Goal: Obtain resource: Obtain resource

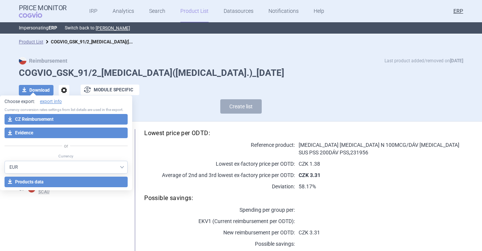
select select "EUR"
click at [344, 56] on div "Reimbursement Last product added/removed on [DATE] COGVIO_GSK_91/2_[MEDICAL_DAT…" at bounding box center [241, 85] width 482 height 72
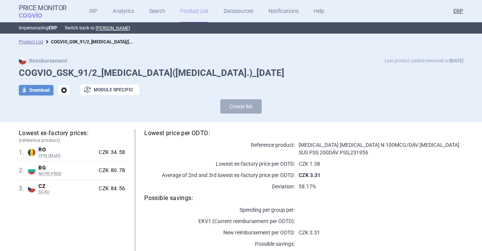
click at [182, 15] on link "Product List" at bounding box center [194, 11] width 28 height 23
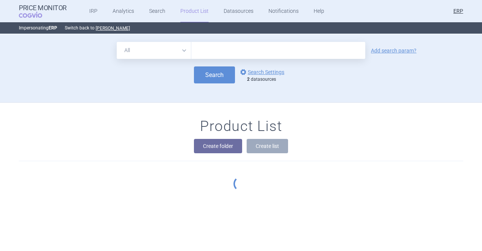
click at [339, 113] on div "Product List Create folder Create list" at bounding box center [241, 157] width 482 height 111
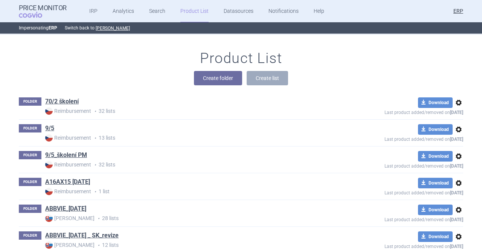
scroll to position [10168, 0]
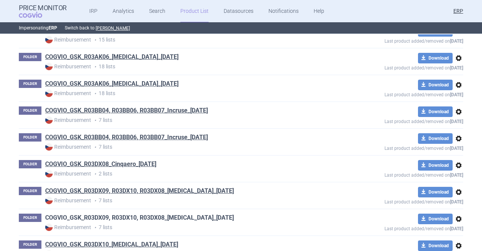
click at [197, 213] on link "COGVIO_GSK_R03DX09, R03DX10, R03DX08_[MEDICAL_DATA]_[DATE]" at bounding box center [139, 217] width 189 height 8
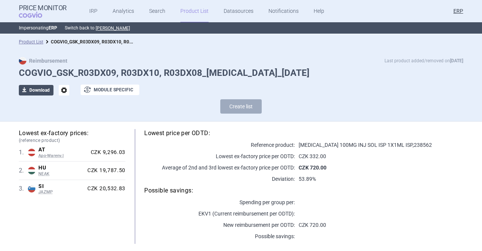
click at [32, 90] on button "download Download" at bounding box center [36, 90] width 35 height 11
select select "EUR"
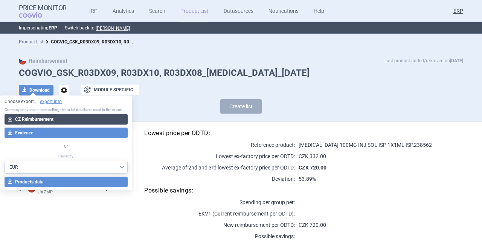
click at [29, 119] on button "download CZ Reimbursement" at bounding box center [66, 119] width 123 height 11
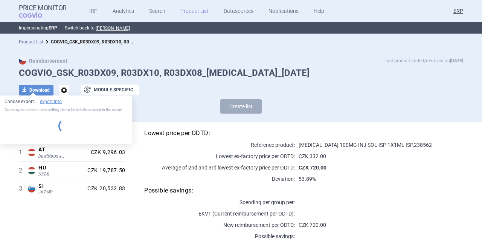
select select "EUR"
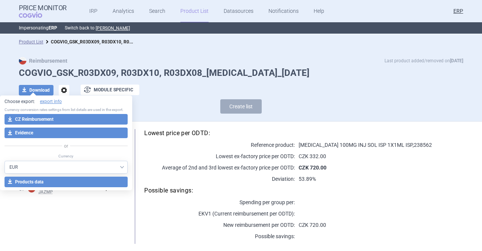
click at [300, 92] on div "download Download options exchange Module specific" at bounding box center [241, 89] width 444 height 11
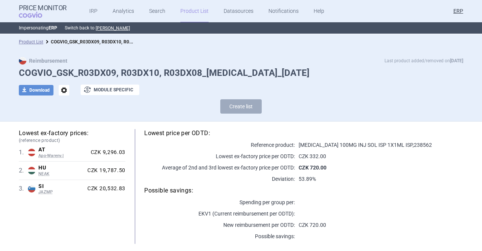
click at [187, 17] on link "Product List" at bounding box center [194, 11] width 28 height 23
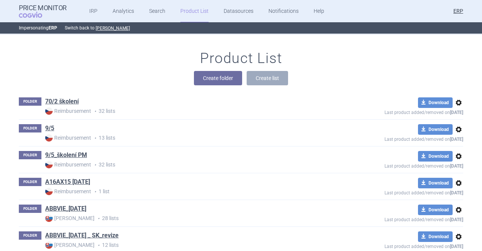
scroll to position [10089, 0]
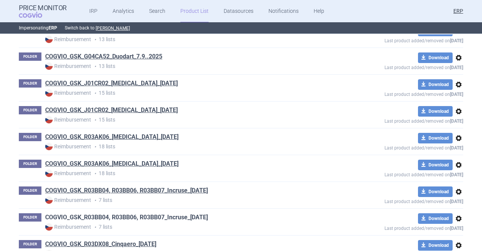
click at [208, 213] on link "COGVIO_GSK_R03BB04, R03BB06, R03BB07_Incruse_[DATE]" at bounding box center [126, 217] width 163 height 8
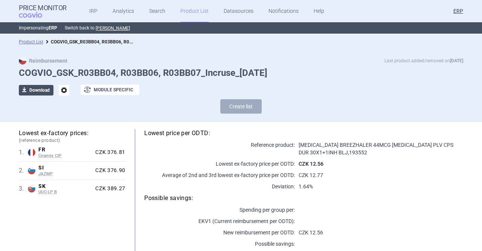
click at [43, 94] on button "download Download" at bounding box center [36, 90] width 35 height 11
select select "EUR"
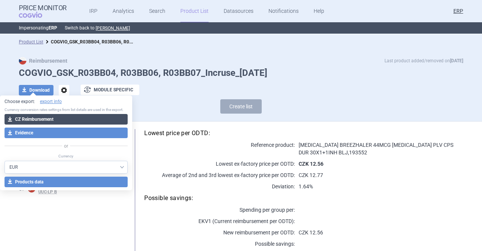
click at [53, 116] on button "download CZ Reimbursement" at bounding box center [66, 119] width 123 height 11
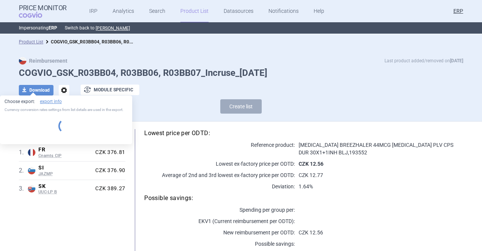
select select "EUR"
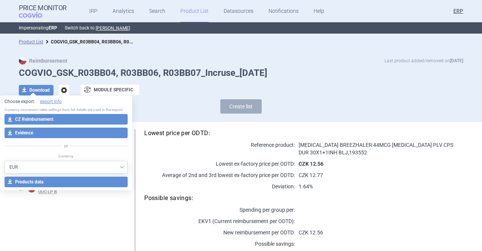
click at [198, 8] on link "Product List" at bounding box center [194, 11] width 28 height 23
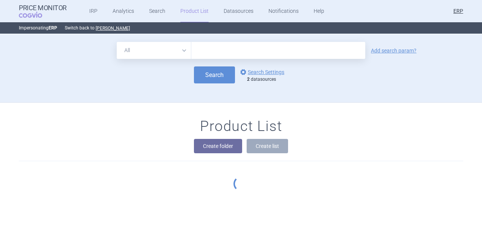
click at [363, 78] on div "Search options Search Settings 2 datasources" at bounding box center [241, 74] width 444 height 17
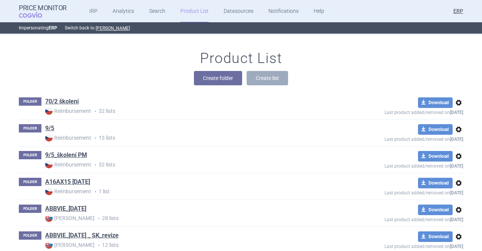
scroll to position [9530, 0]
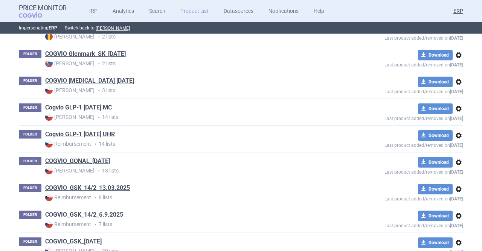
click at [99, 210] on link "COGVIO_GSK_14/2_6.9.2025" at bounding box center [84, 214] width 78 height 8
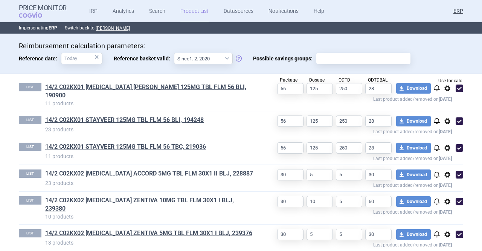
scroll to position [238, 0]
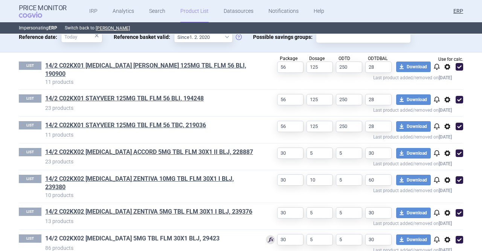
click at [181, 234] on link "14/2 C02KX02 [MEDICAL_DATA] 5MG TBL FLM 30X1 BLJ, 29423" at bounding box center [132, 238] width 174 height 8
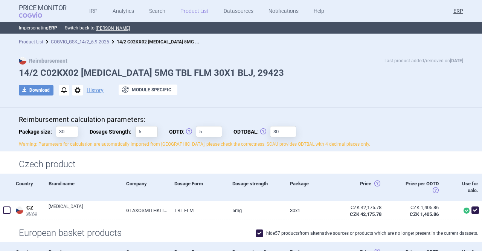
click at [88, 44] on link "COGVIO_GSK_14/2_6.9.2025" at bounding box center [80, 41] width 58 height 5
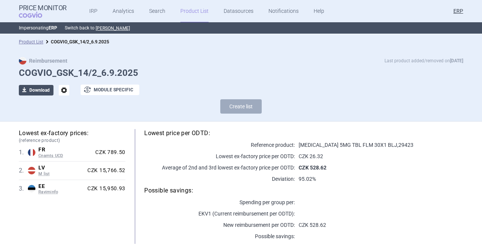
click at [46, 95] on button "download Download" at bounding box center [36, 90] width 35 height 11
select select "EUR"
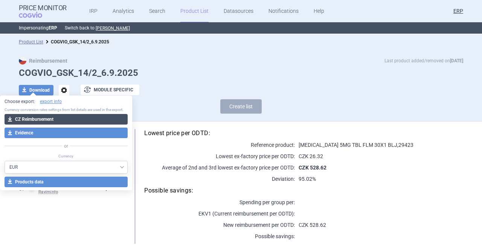
click at [85, 116] on button "download CZ Reimbursement" at bounding box center [66, 119] width 123 height 11
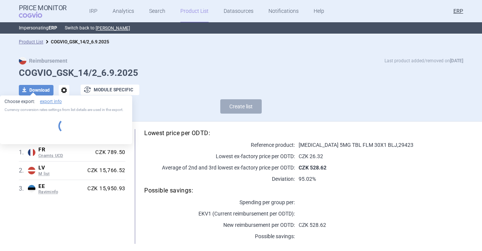
select select "EUR"
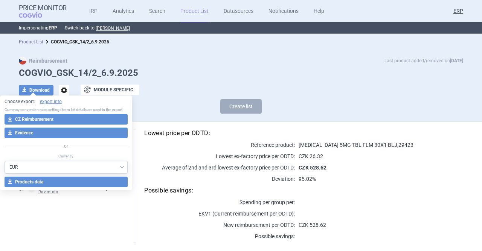
click at [188, 12] on link "Product List" at bounding box center [194, 11] width 28 height 23
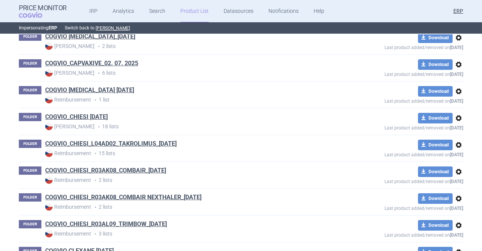
scroll to position [10035, 0]
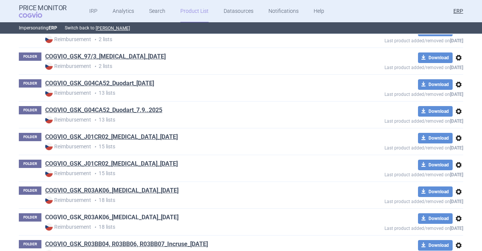
click at [148, 213] on link "COGVIO_GSK_R03AK06_[MEDICAL_DATA]_[DATE]" at bounding box center [111, 217] width 133 height 8
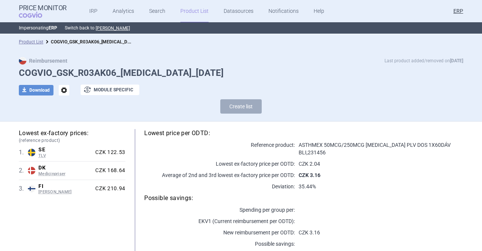
click at [190, 8] on link "Product List" at bounding box center [194, 11] width 28 height 23
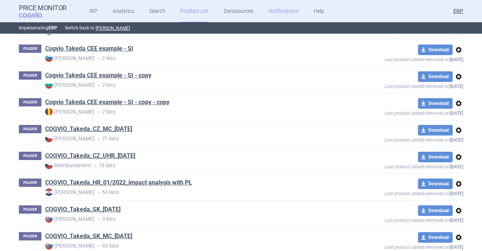
scroll to position [9822, 0]
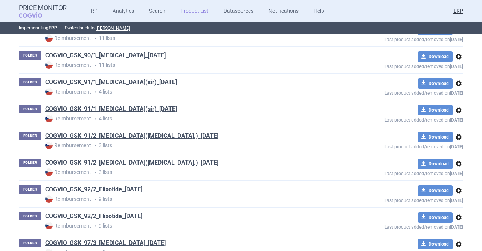
click at [137, 212] on link "COGVIO_GSK_92/2_Flixotide_[DATE]" at bounding box center [93, 216] width 97 height 8
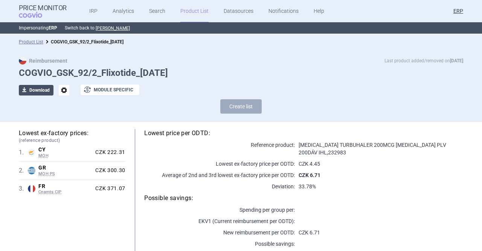
click at [32, 92] on button "download Download" at bounding box center [36, 90] width 35 height 11
select select "EUR"
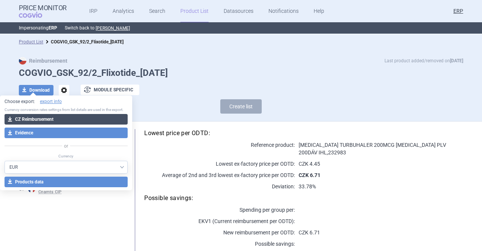
click at [42, 117] on button "download CZ Reimbursement" at bounding box center [66, 119] width 123 height 11
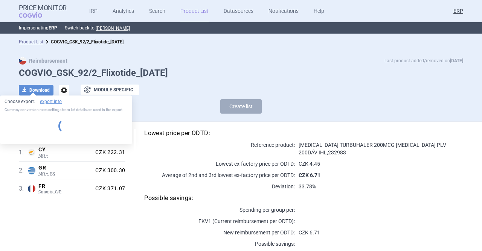
select select "EUR"
